Goal: Information Seeking & Learning: Find specific fact

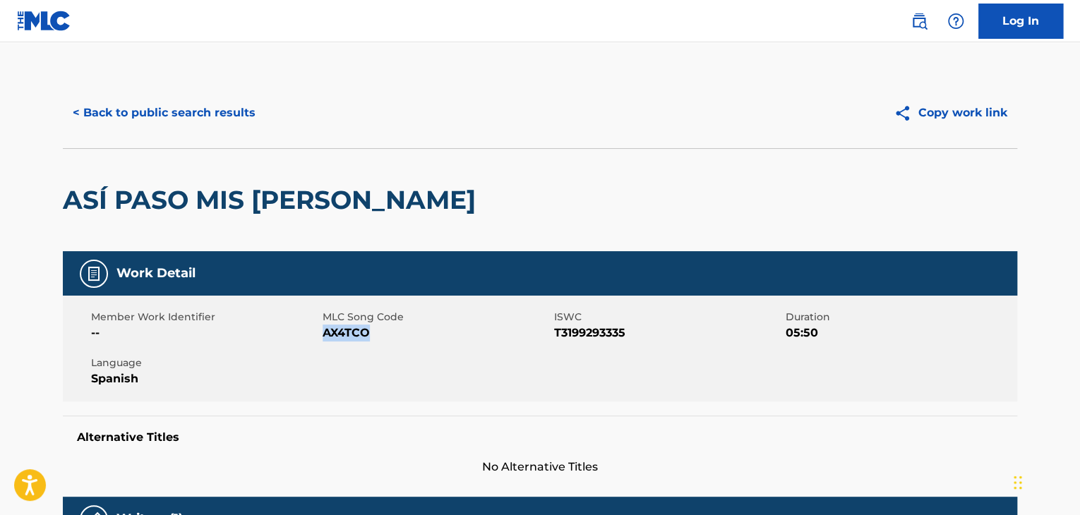
click at [215, 117] on button "< Back to public search results" at bounding box center [164, 112] width 203 height 35
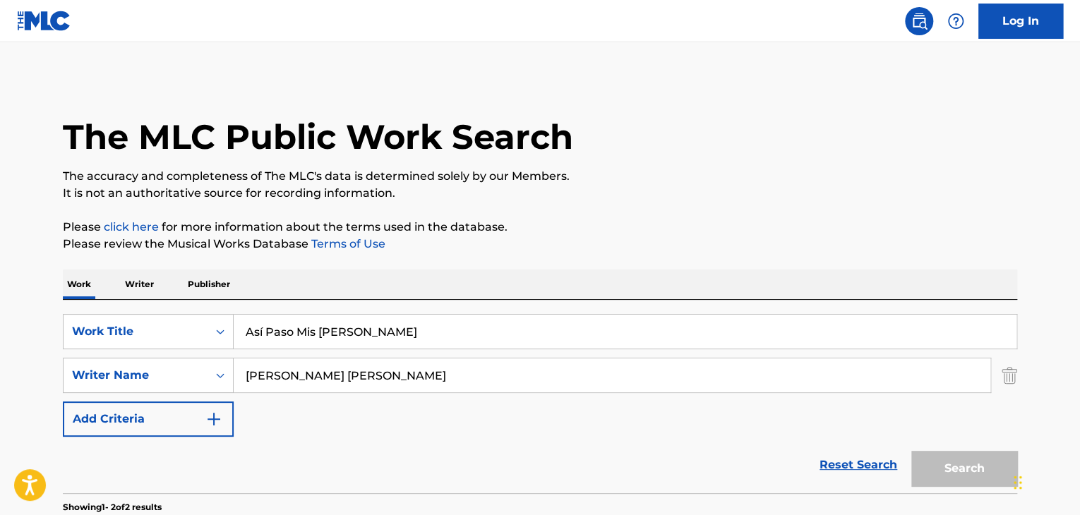
scroll to position [172, 0]
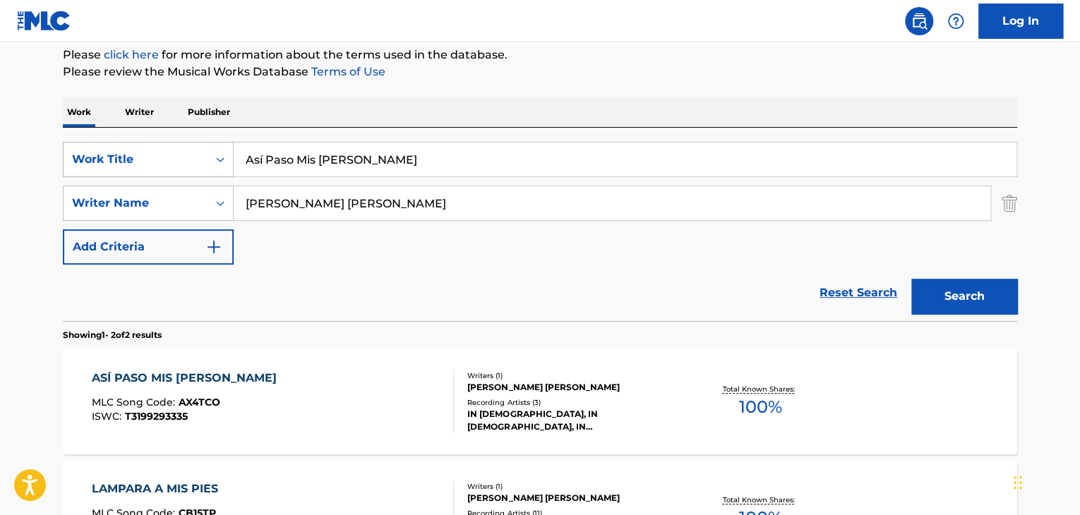
click at [227, 157] on div "Search Form" at bounding box center [219, 159] width 25 height 25
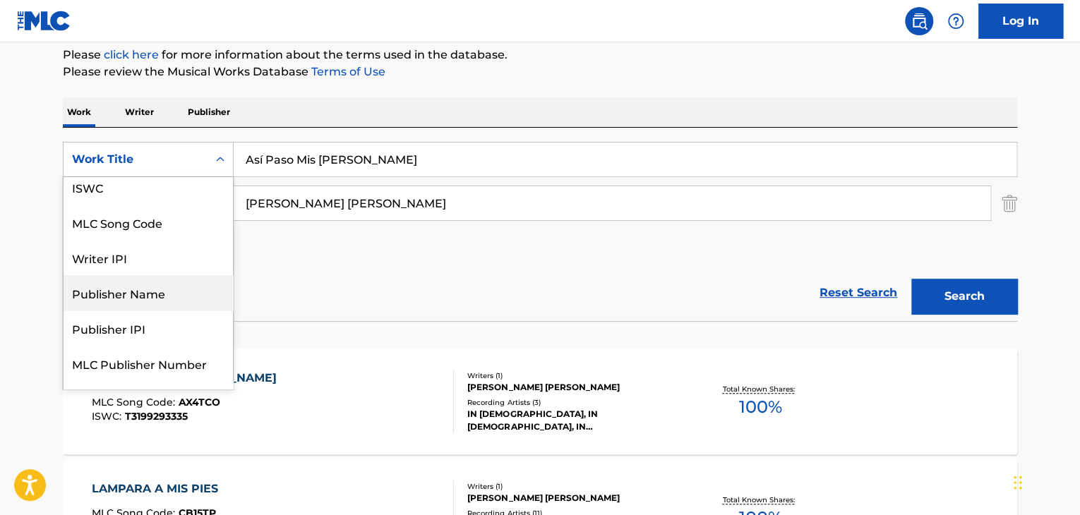
scroll to position [0, 0]
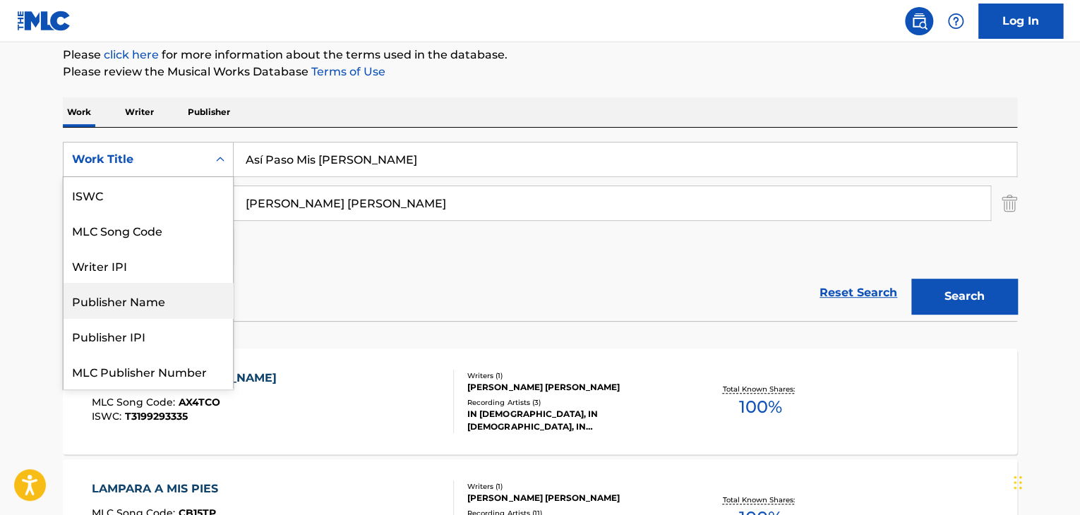
click at [156, 310] on div "Publisher Name" at bounding box center [148, 300] width 169 height 35
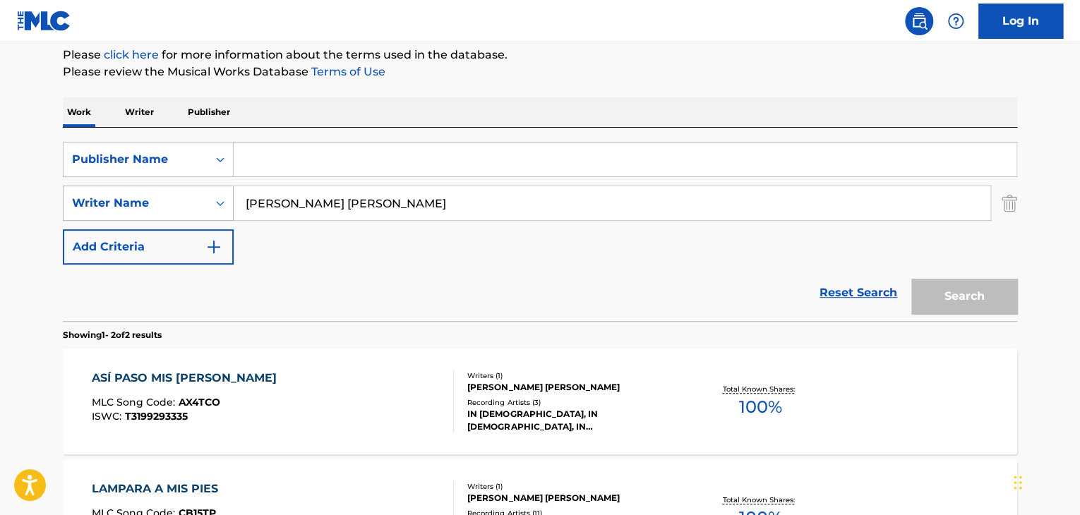
drag, startPoint x: 413, startPoint y: 201, endPoint x: 126, endPoint y: 201, distance: 287.2
click at [133, 202] on div "SearchWithCriteria31d52ad0-50ba-4c8d-b159-5039e7b79af2 Writer Name [PERSON_NAME…" at bounding box center [540, 203] width 954 height 35
click at [269, 165] on input "Search Form" at bounding box center [625, 160] width 783 height 34
paste input "[PERSON_NAME] [PERSON_NAME]"
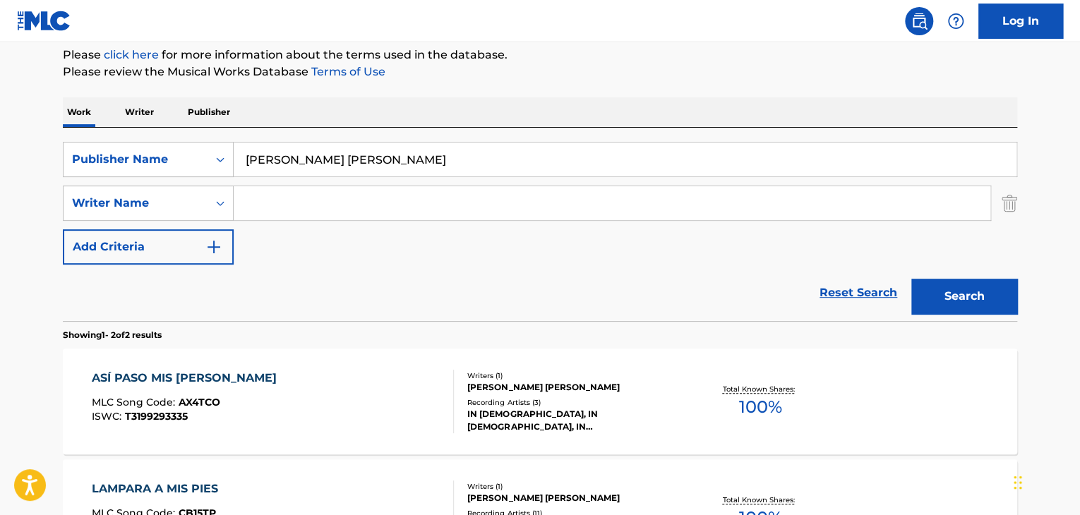
type input "[PERSON_NAME] [PERSON_NAME]"
click at [279, 205] on input "Search Form" at bounding box center [612, 203] width 756 height 34
paste input "[PERSON_NAME] [PERSON_NAME]"
type input "[PERSON_NAME] [PERSON_NAME]"
click at [991, 291] on button "Search" at bounding box center [964, 296] width 106 height 35
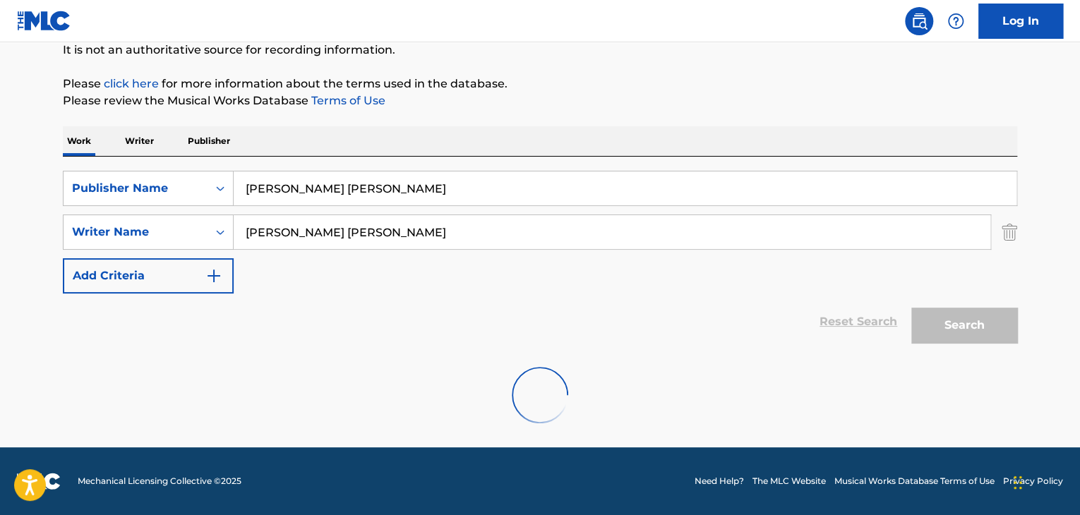
scroll to position [97, 0]
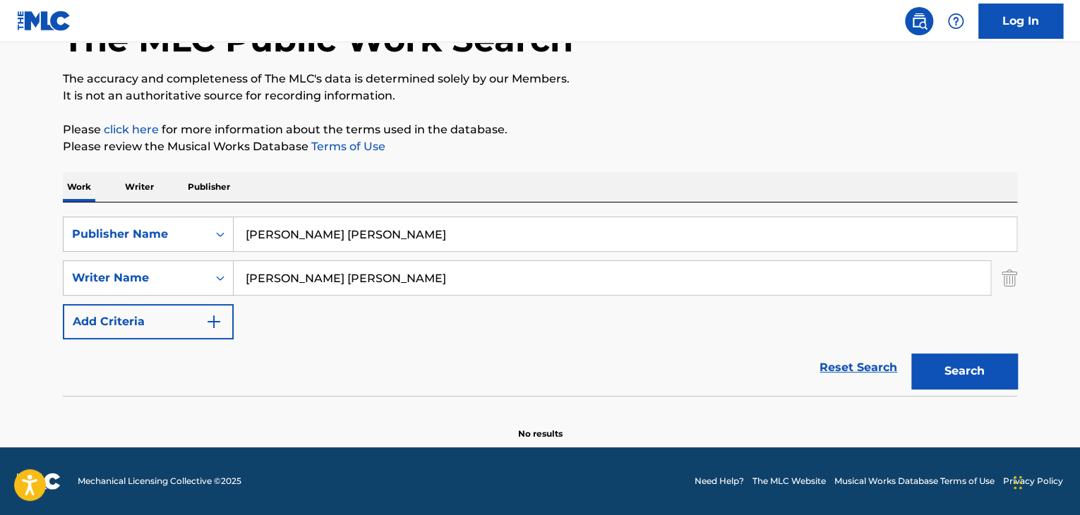
drag, startPoint x: 193, startPoint y: 255, endPoint x: 37, endPoint y: 231, distance: 157.7
click at [69, 245] on div "SearchWithCriteriaf3ae0041-c0fe-4e6e-9052-b1e3c8fb7385 Publisher Name [PERSON_N…" at bounding box center [540, 278] width 954 height 123
click at [982, 366] on button "Search" at bounding box center [964, 371] width 106 height 35
click at [229, 224] on div "Search Form" at bounding box center [219, 234] width 25 height 25
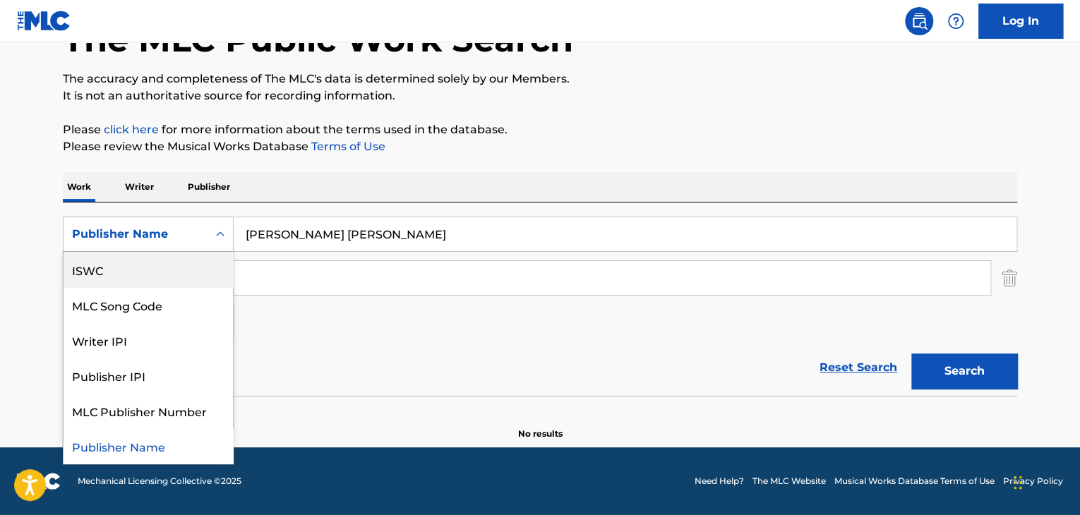
scroll to position [0, 0]
click at [155, 267] on div "Work Title" at bounding box center [148, 269] width 169 height 35
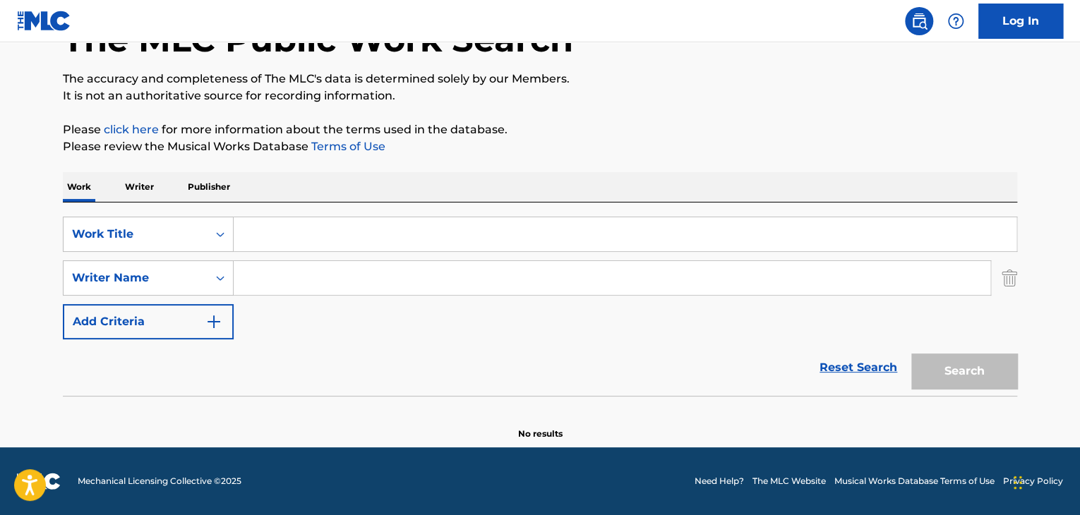
click at [294, 239] on input "Search Form" at bounding box center [625, 234] width 783 height 34
paste input "No hay tormentas"
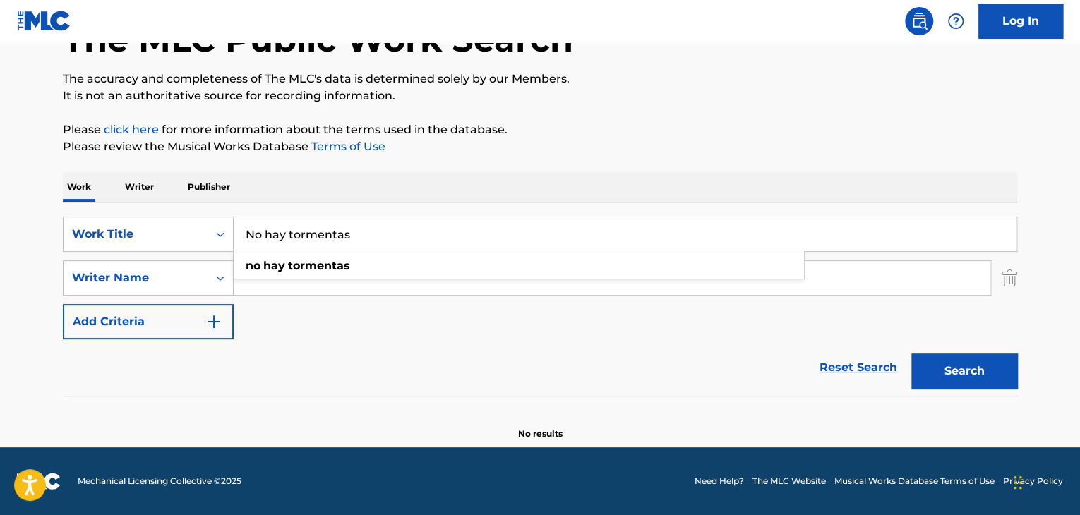
type input "No hay tormentas"
click at [958, 368] on button "Search" at bounding box center [964, 371] width 106 height 35
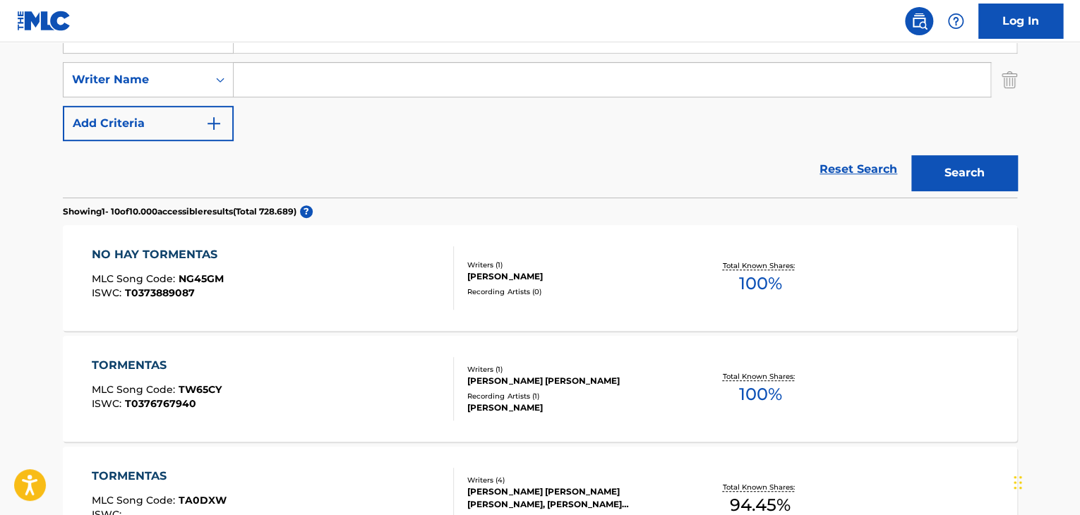
scroll to position [309, 0]
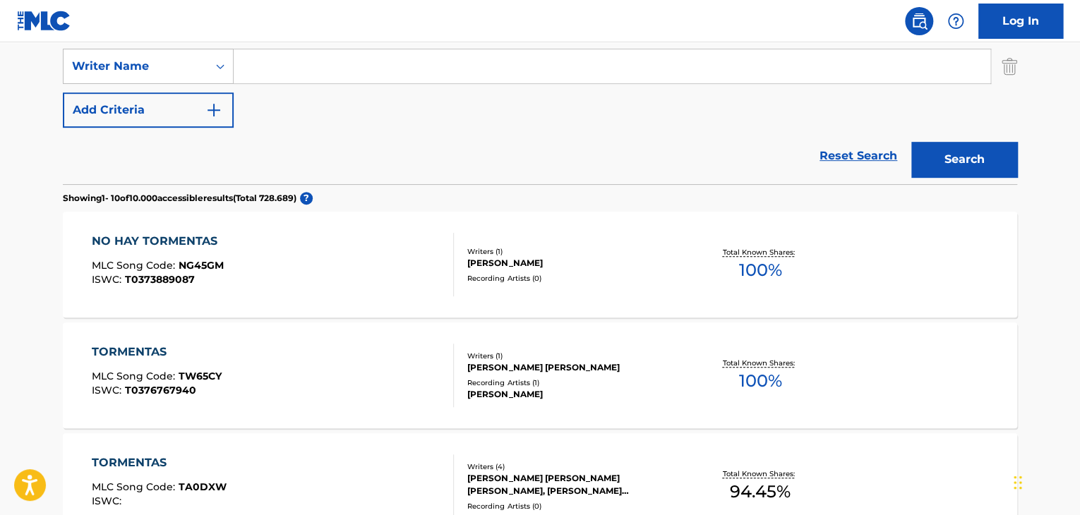
click at [394, 270] on div "NO HAY TORMENTAS MLC Song Code : NG45GM ISWC : T0373889087" at bounding box center [273, 265] width 363 height 64
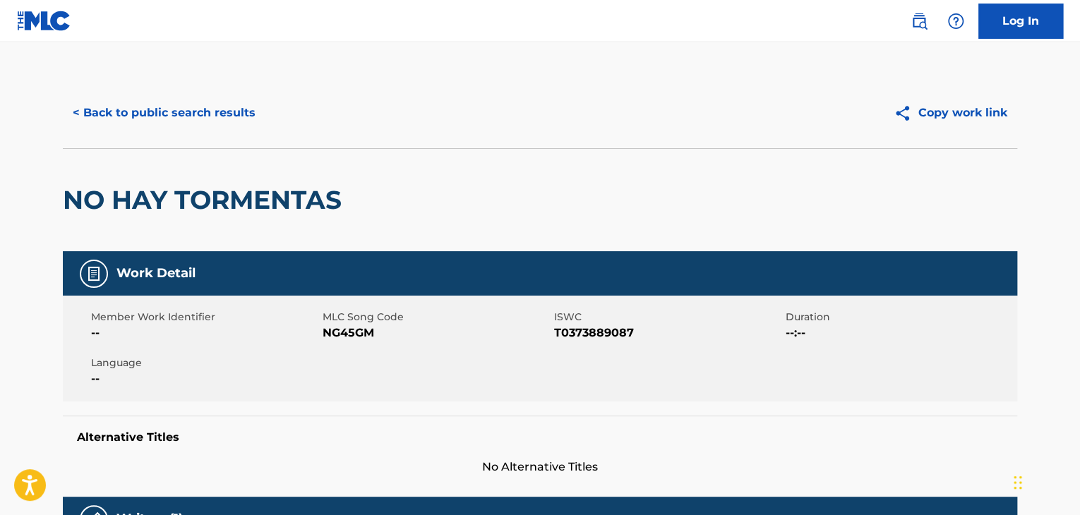
click at [161, 108] on button "< Back to public search results" at bounding box center [164, 112] width 203 height 35
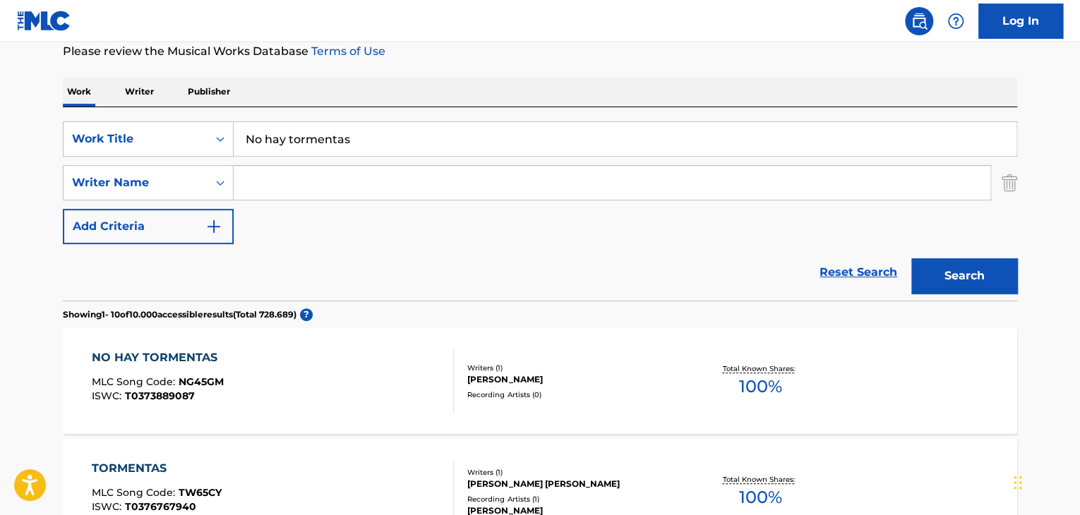
scroll to position [168, 0]
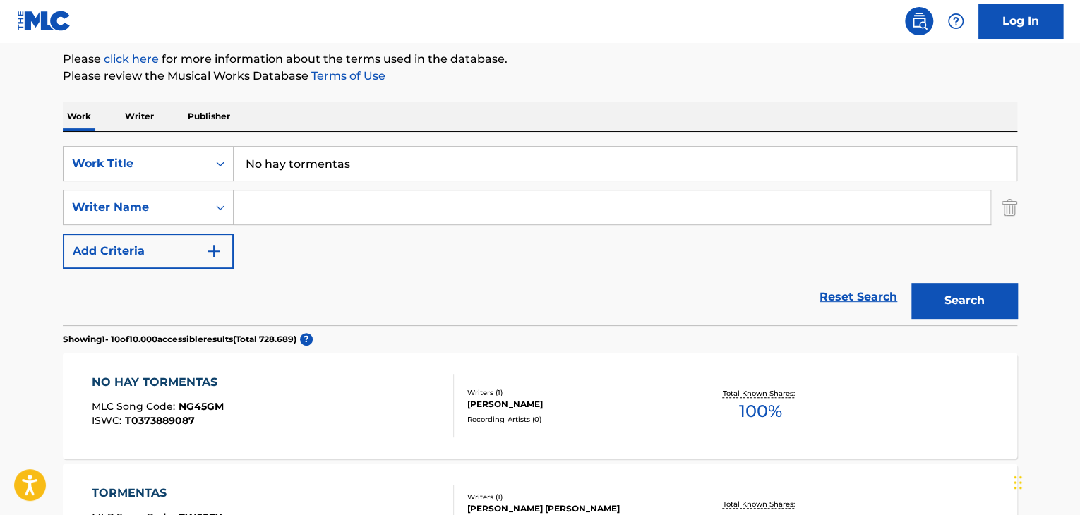
click at [246, 215] on input "Search Form" at bounding box center [612, 208] width 756 height 34
paste input "[PERSON_NAME] [PERSON_NAME]"
type input "[PERSON_NAME] [PERSON_NAME]"
drag, startPoint x: 355, startPoint y: 167, endPoint x: 61, endPoint y: 179, distance: 294.5
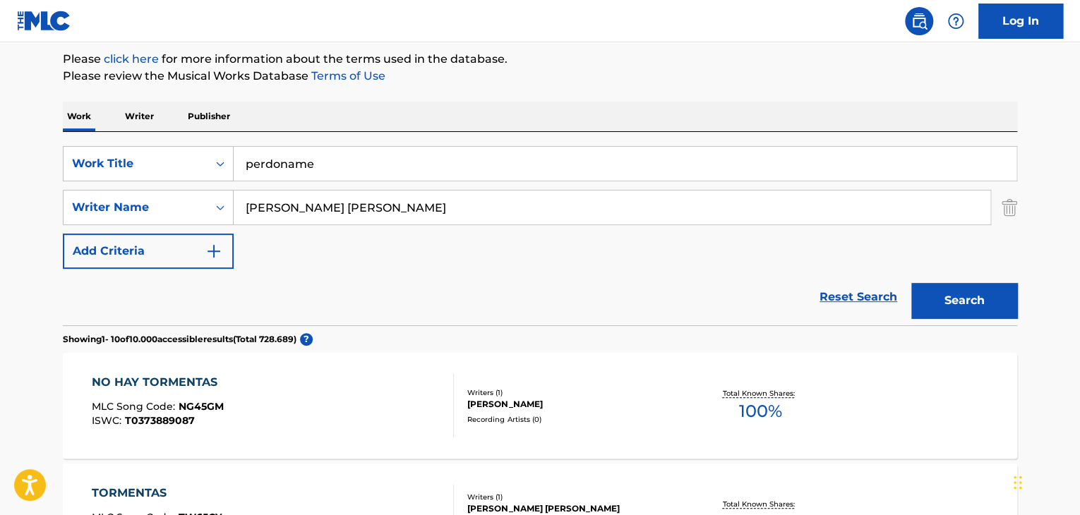
click at [940, 291] on button "Search" at bounding box center [964, 300] width 106 height 35
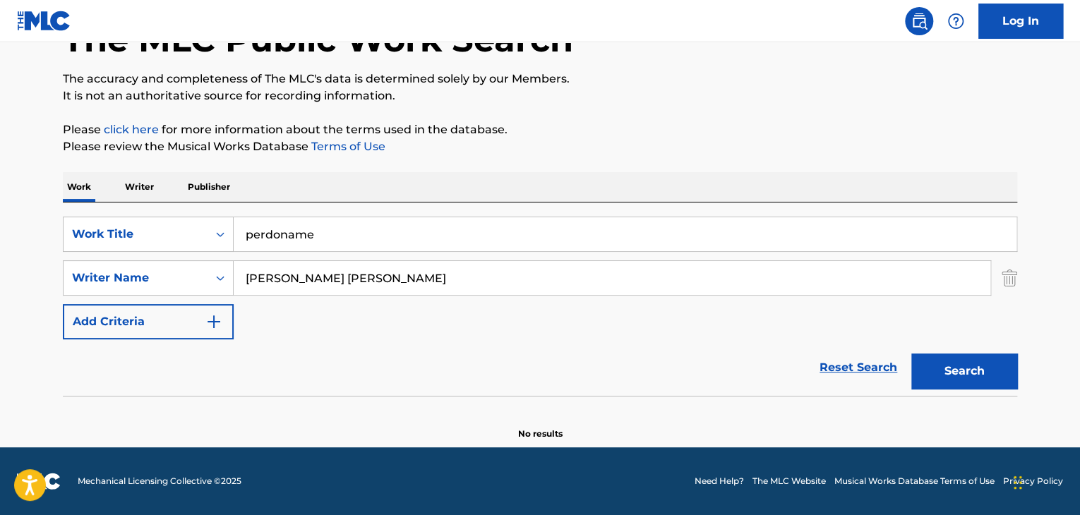
scroll to position [97, 0]
drag, startPoint x: 320, startPoint y: 236, endPoint x: 128, endPoint y: 201, distance: 195.0
click at [154, 205] on div "SearchWithCriteria74590a45-f889-4e68-bf88-10fccaf573ad Work Title perdoname Sea…" at bounding box center [540, 299] width 954 height 193
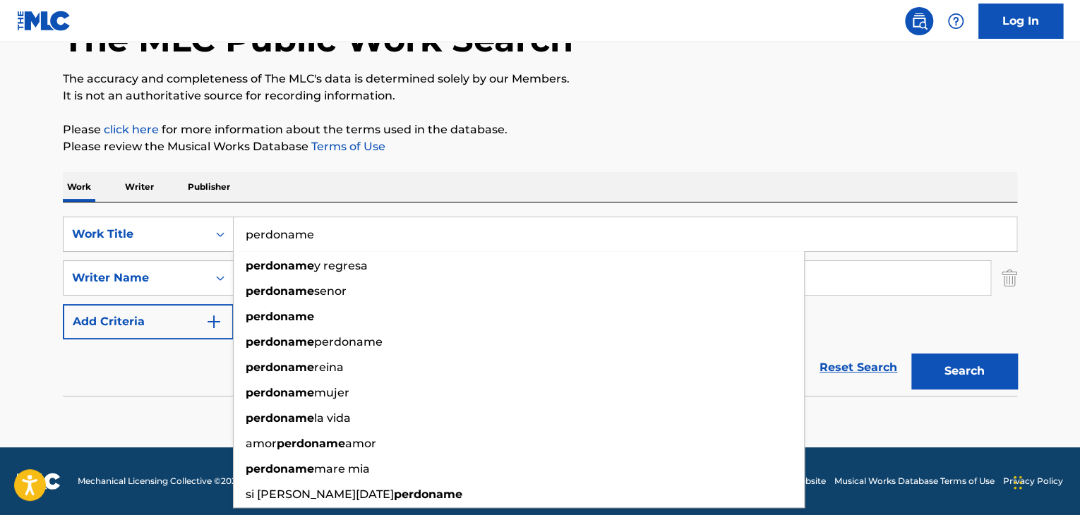
paste input "Si tu presencia conmigo no va"
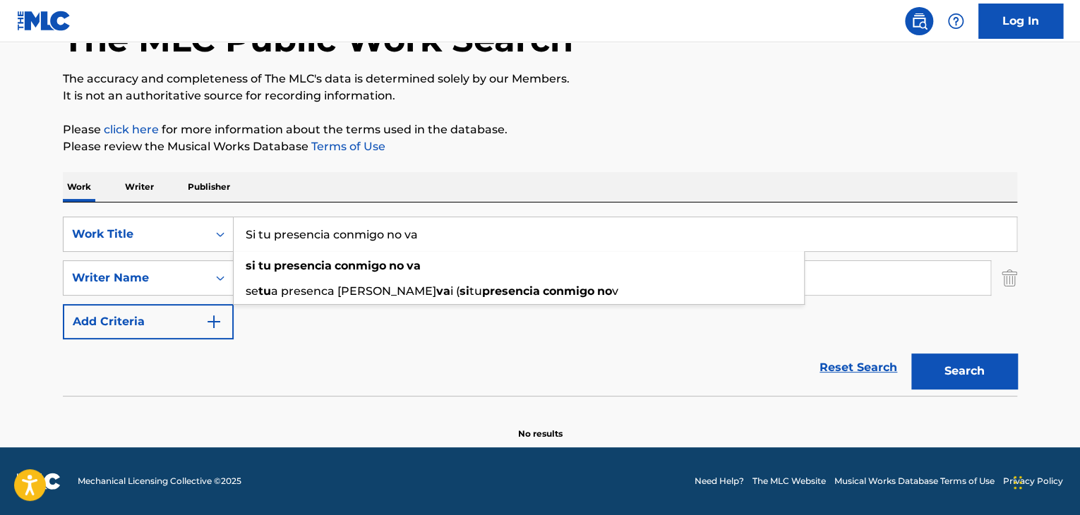
type input "Si tu presencia conmigo no va"
click at [941, 373] on button "Search" at bounding box center [964, 371] width 106 height 35
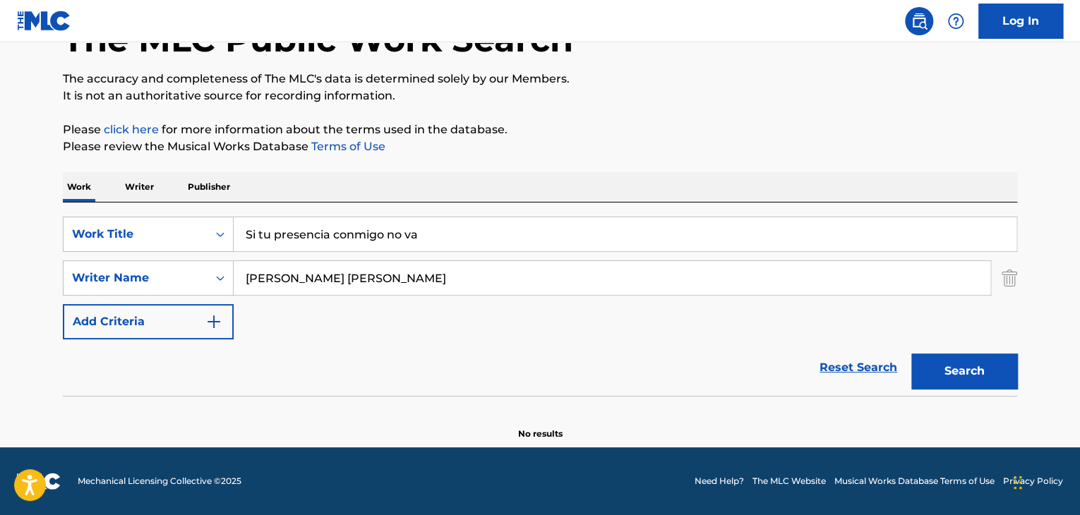
click at [313, 281] on input "[PERSON_NAME] [PERSON_NAME]" at bounding box center [612, 278] width 756 height 34
drag, startPoint x: 321, startPoint y: 275, endPoint x: 155, endPoint y: 238, distance: 169.8
click at [164, 243] on div "SearchWithCriteria74590a45-f889-4e68-bf88-10fccaf573ad Work Title Si tu presenc…" at bounding box center [540, 278] width 954 height 123
click at [982, 378] on button "Search" at bounding box center [964, 371] width 106 height 35
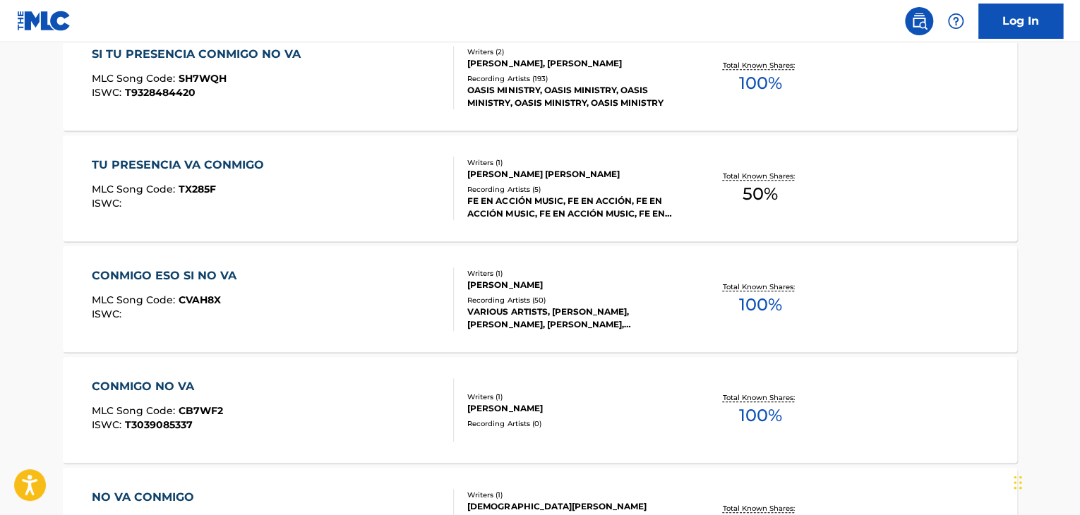
scroll to position [309, 0]
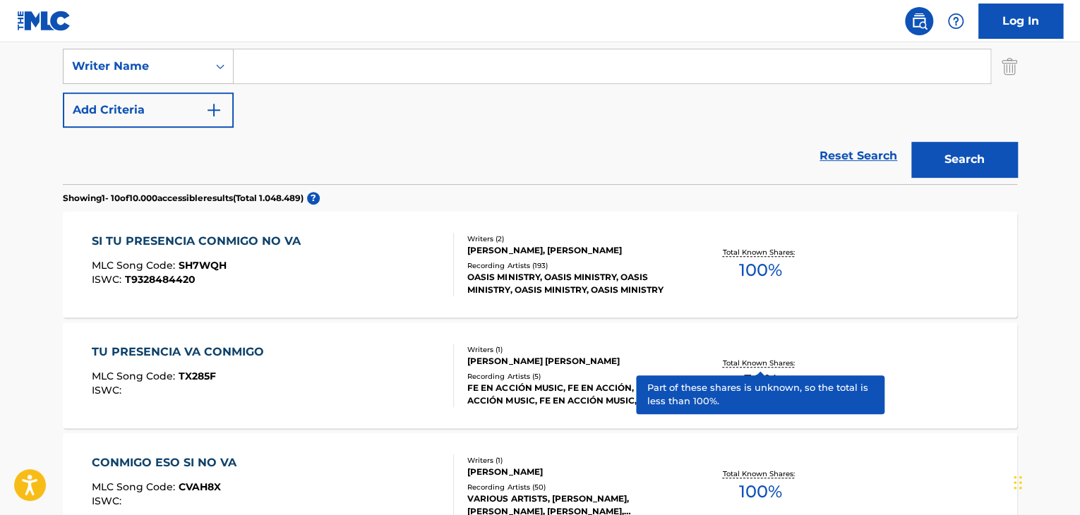
click at [556, 293] on div "OASIS MINISTRY, OASIS MINISTRY, OASIS MINISTRY, OASIS MINISTRY, OASIS MINISTRY" at bounding box center [573, 283] width 213 height 25
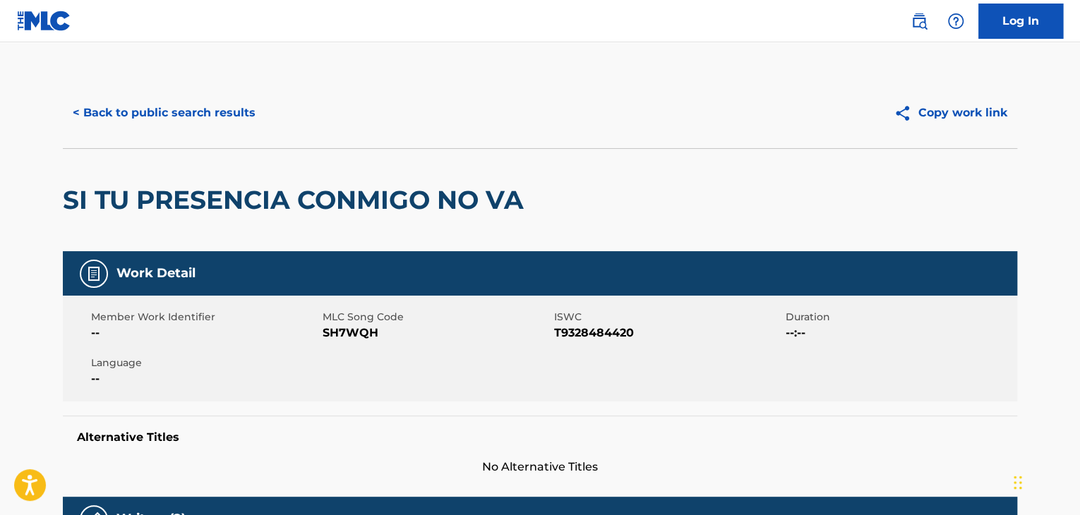
click at [145, 104] on button "< Back to public search results" at bounding box center [164, 112] width 203 height 35
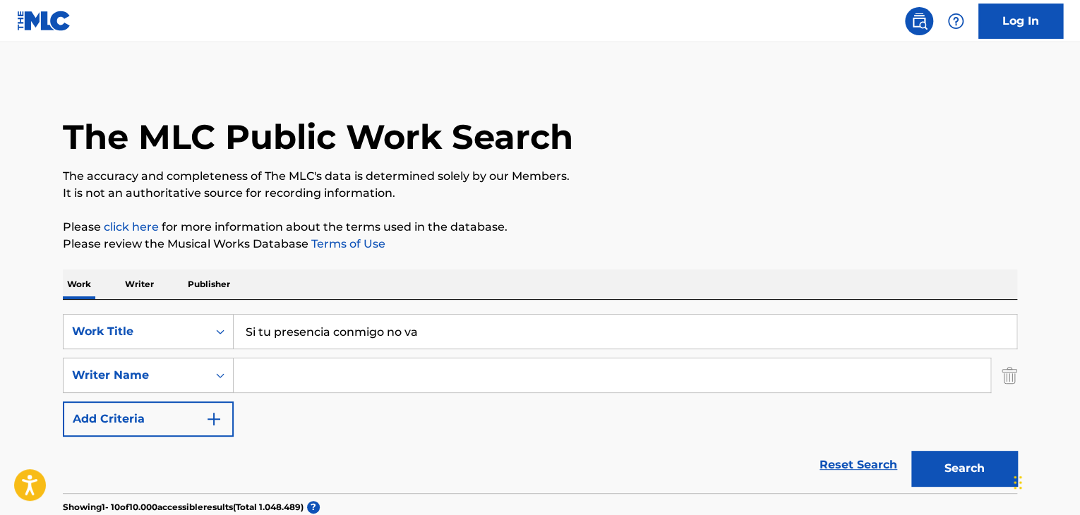
drag, startPoint x: 176, startPoint y: 302, endPoint x: 139, endPoint y: 287, distance: 40.5
click at [136, 302] on div "SearchWithCriteria74590a45-f889-4e68-bf88-10fccaf573ad Work Title Si tu presenc…" at bounding box center [540, 396] width 954 height 193
paste input "[PERSON_NAME]"
click at [931, 458] on button "Search" at bounding box center [964, 468] width 106 height 35
drag, startPoint x: 370, startPoint y: 325, endPoint x: 84, endPoint y: 291, distance: 287.8
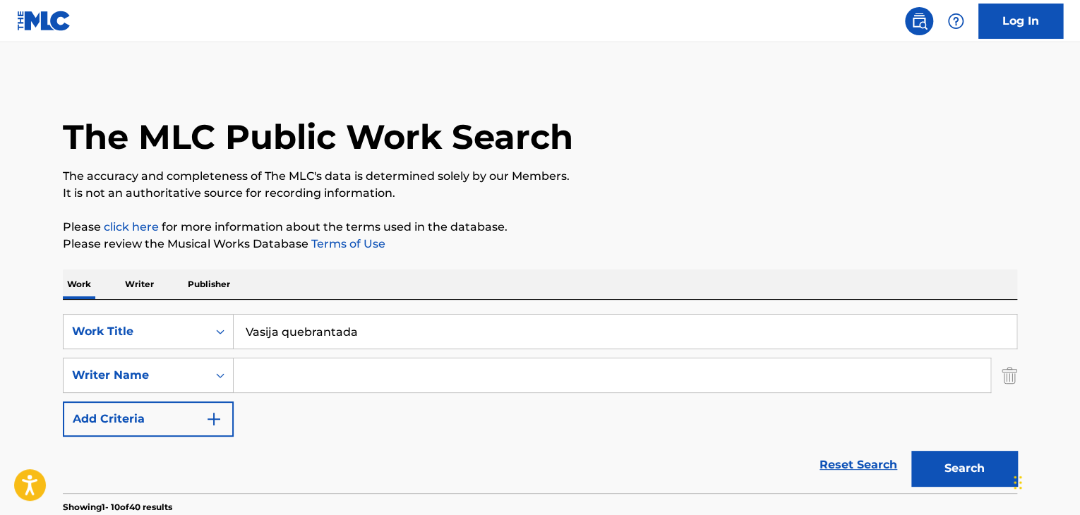
paste input "Perfume a tus pies"
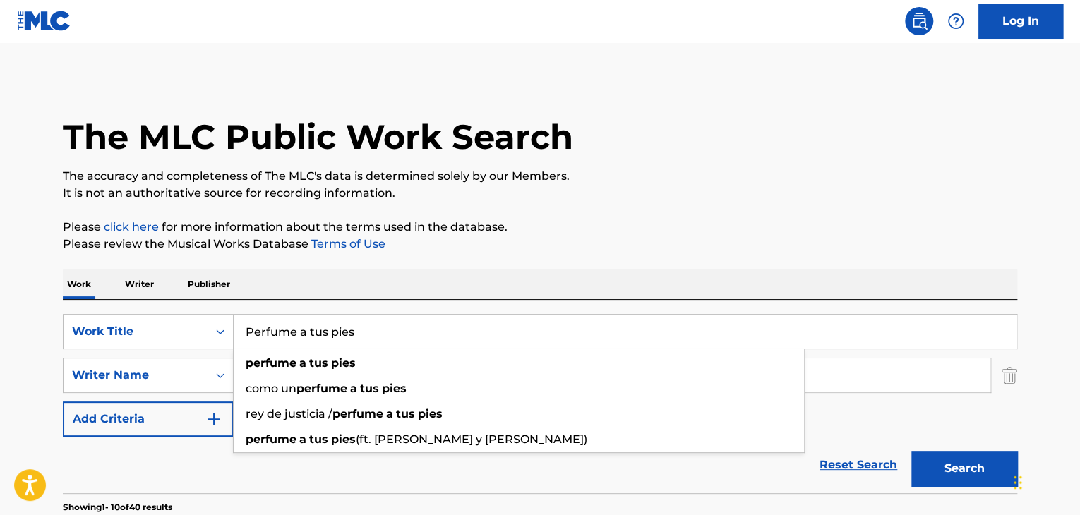
click at [931, 465] on button "Search" at bounding box center [964, 468] width 106 height 35
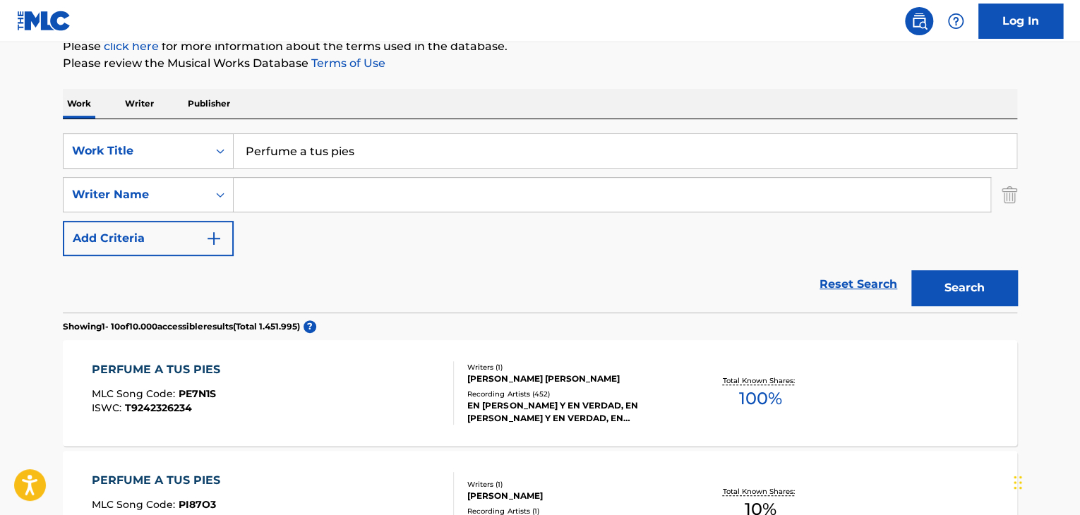
scroll to position [127, 0]
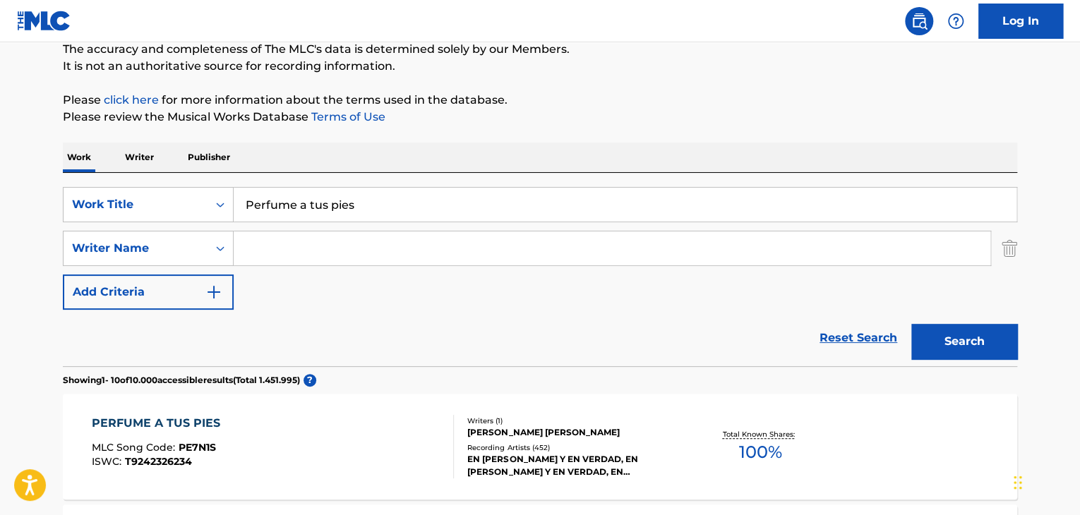
drag, startPoint x: 371, startPoint y: 193, endPoint x: 191, endPoint y: 159, distance: 183.1
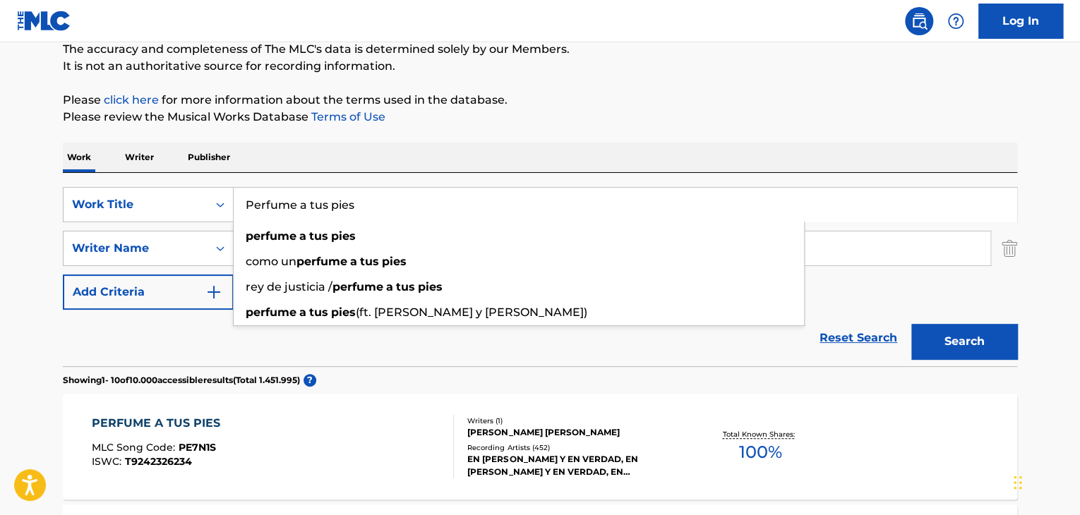
paste input "No hay tormenta"
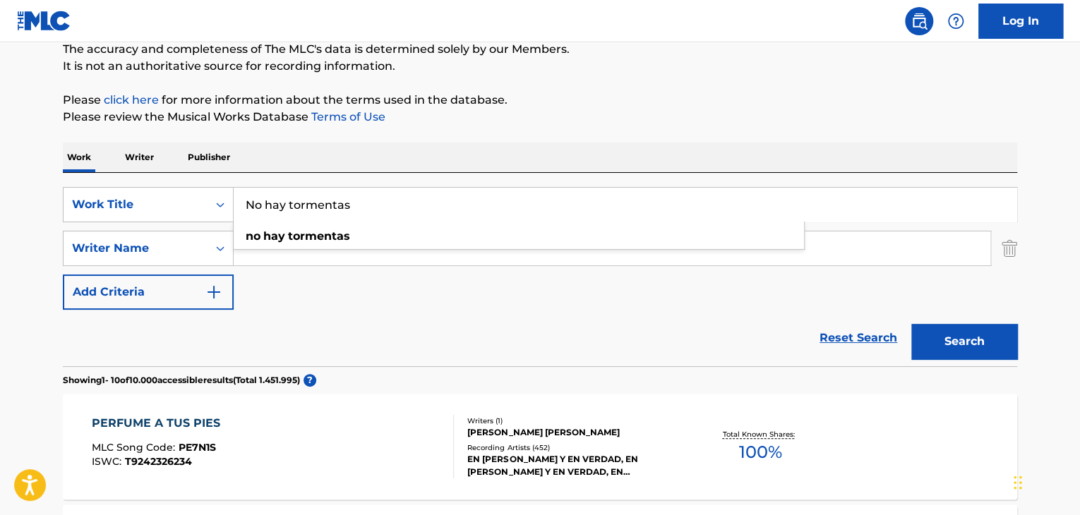
click at [957, 356] on button "Search" at bounding box center [964, 341] width 106 height 35
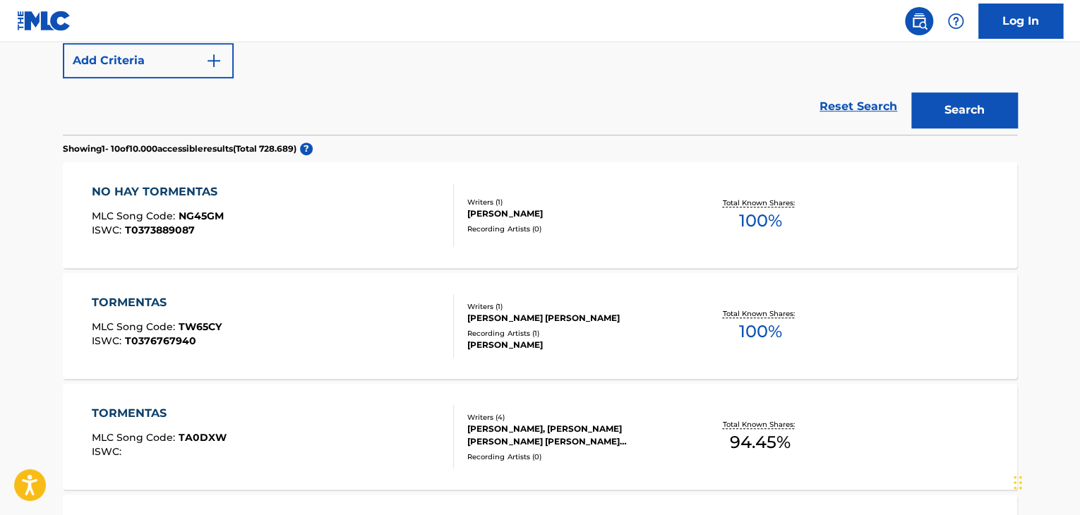
scroll to position [56, 0]
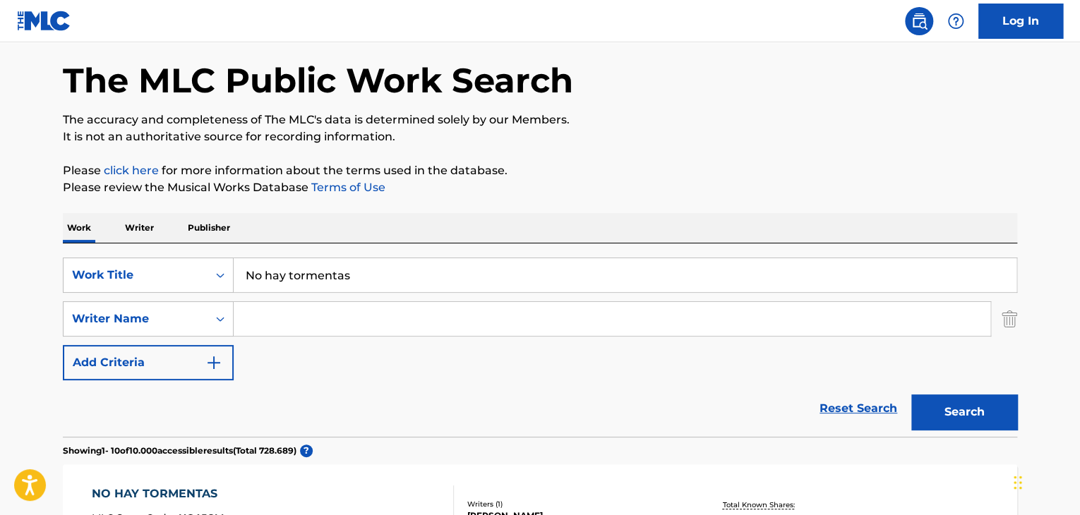
drag, startPoint x: 167, startPoint y: 227, endPoint x: 85, endPoint y: 228, distance: 82.6
paste input "Agradecimiento"
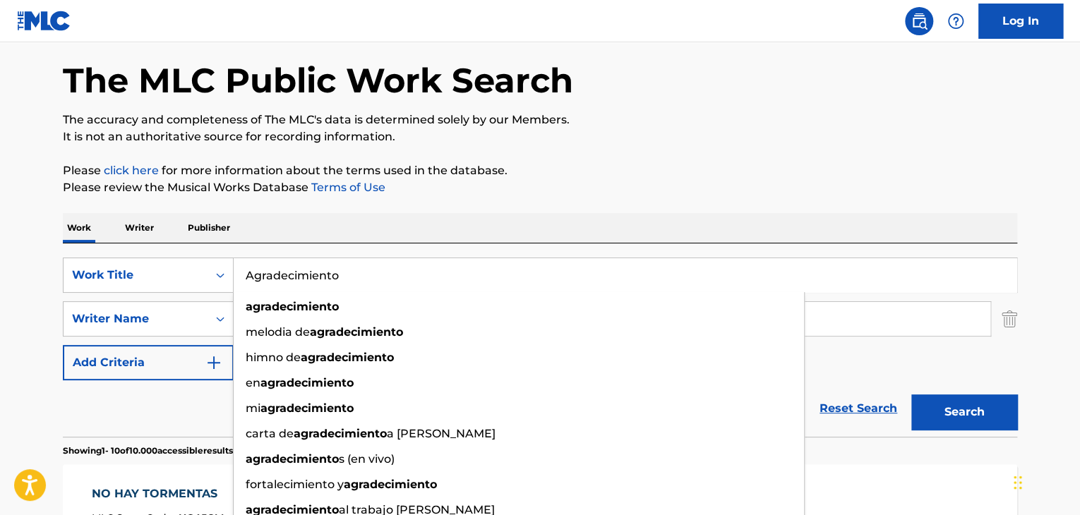
click at [911, 394] on button "Search" at bounding box center [964, 411] width 106 height 35
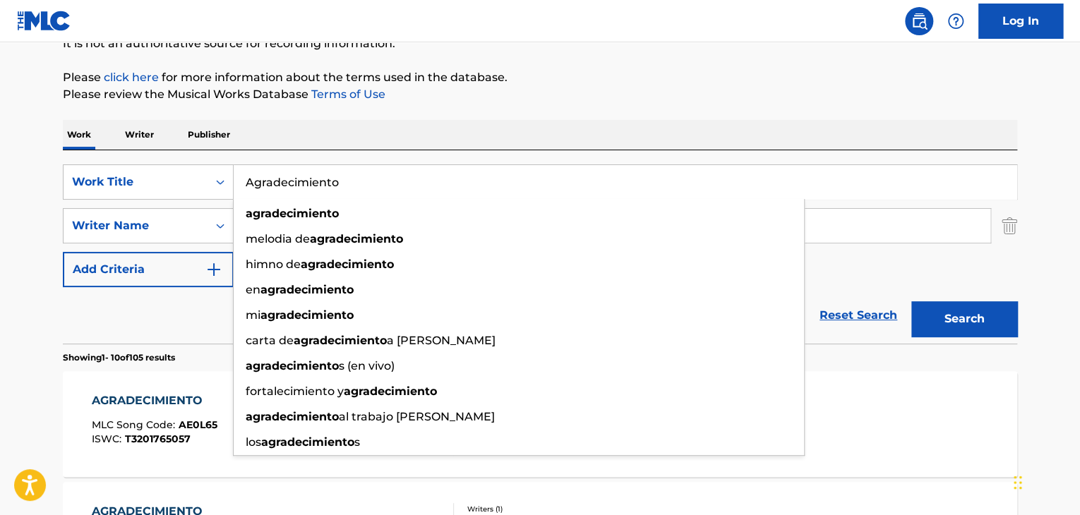
scroll to position [127, 0]
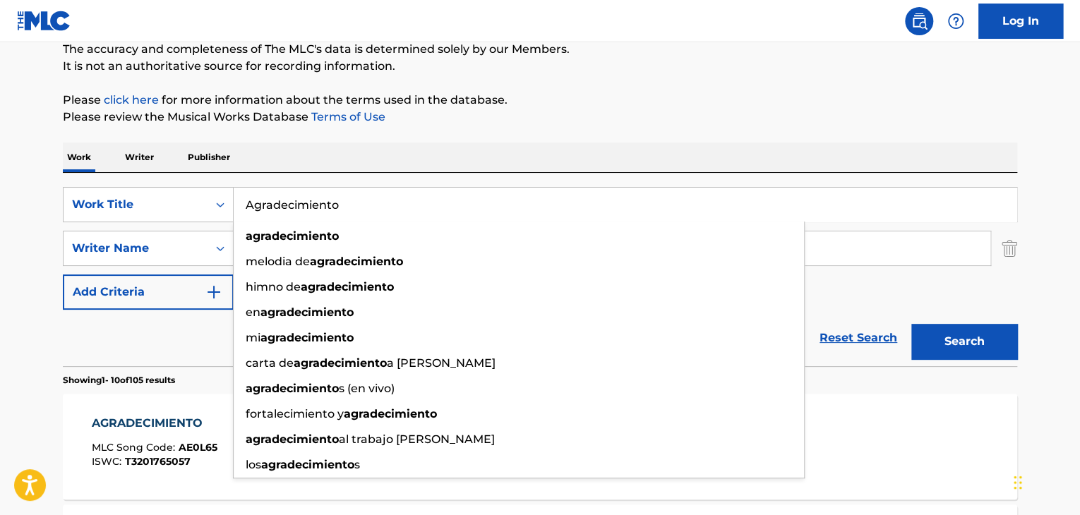
drag, startPoint x: 350, startPoint y: 195, endPoint x: 147, endPoint y: 174, distance: 203.7
click at [150, 176] on div "SearchWithCriteria74590a45-f889-4e68-bf88-10fccaf573ad Work Title Agradecimient…" at bounding box center [540, 269] width 954 height 193
paste input "[DEMOGRAPHIC_DATA] Estaba Ahí"
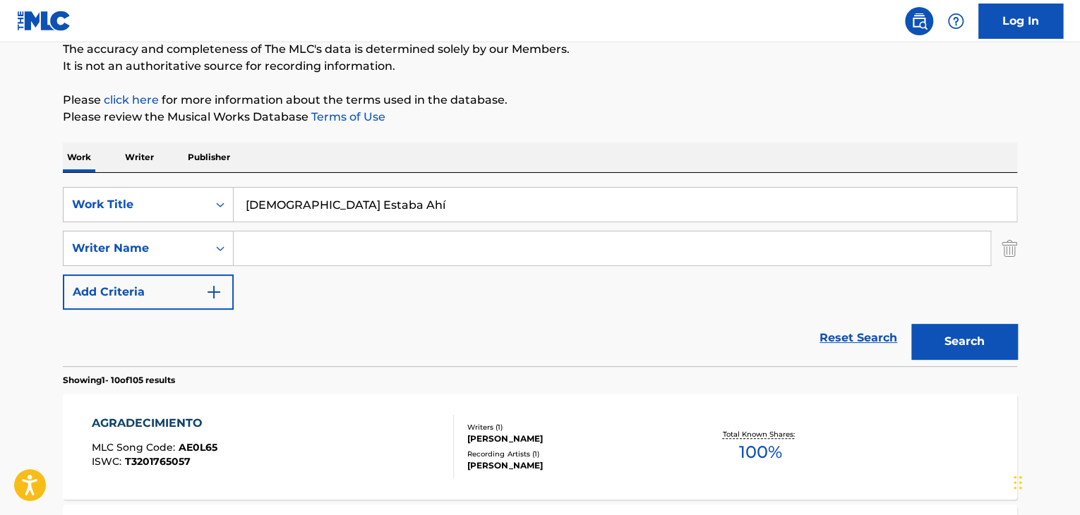
type input "[DEMOGRAPHIC_DATA] Estaba Ahí"
click at [973, 331] on button "Search" at bounding box center [964, 341] width 106 height 35
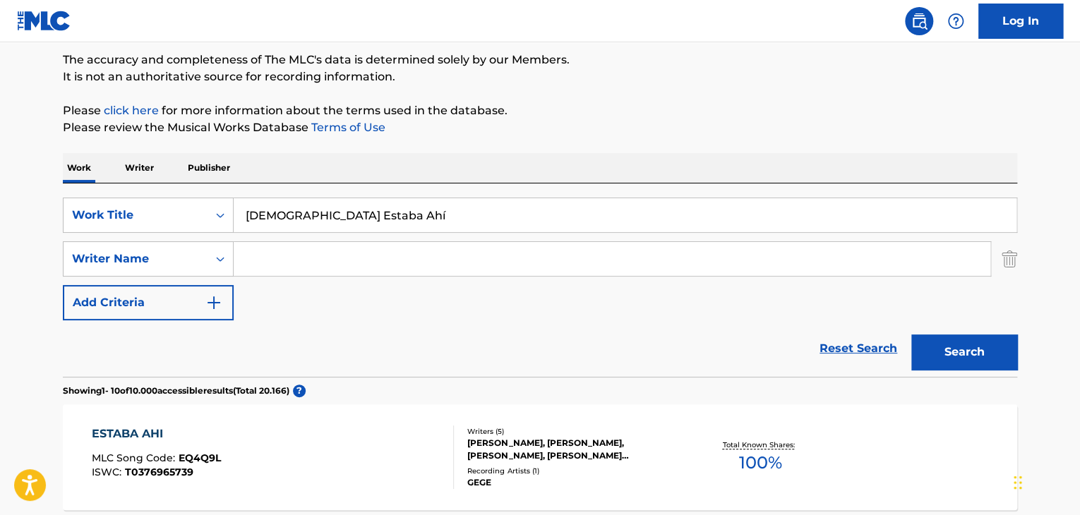
scroll to position [141, 0]
